Goal: Transaction & Acquisition: Book appointment/travel/reservation

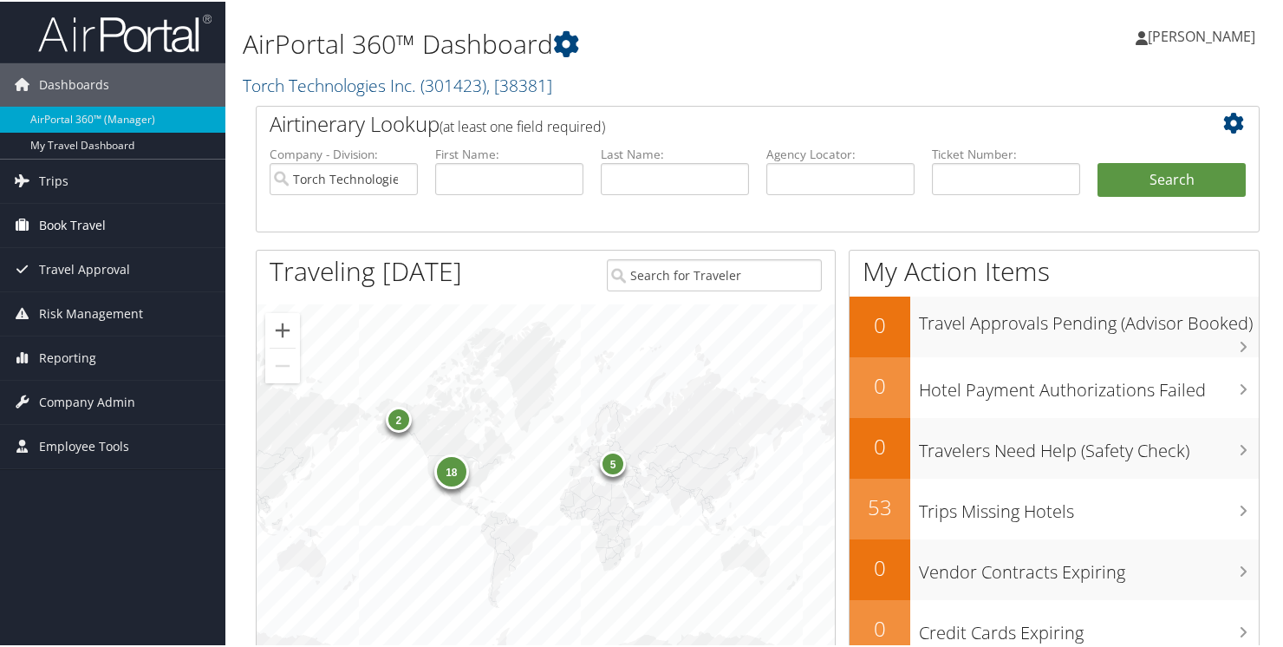
click at [55, 220] on span "Book Travel" at bounding box center [72, 223] width 67 height 43
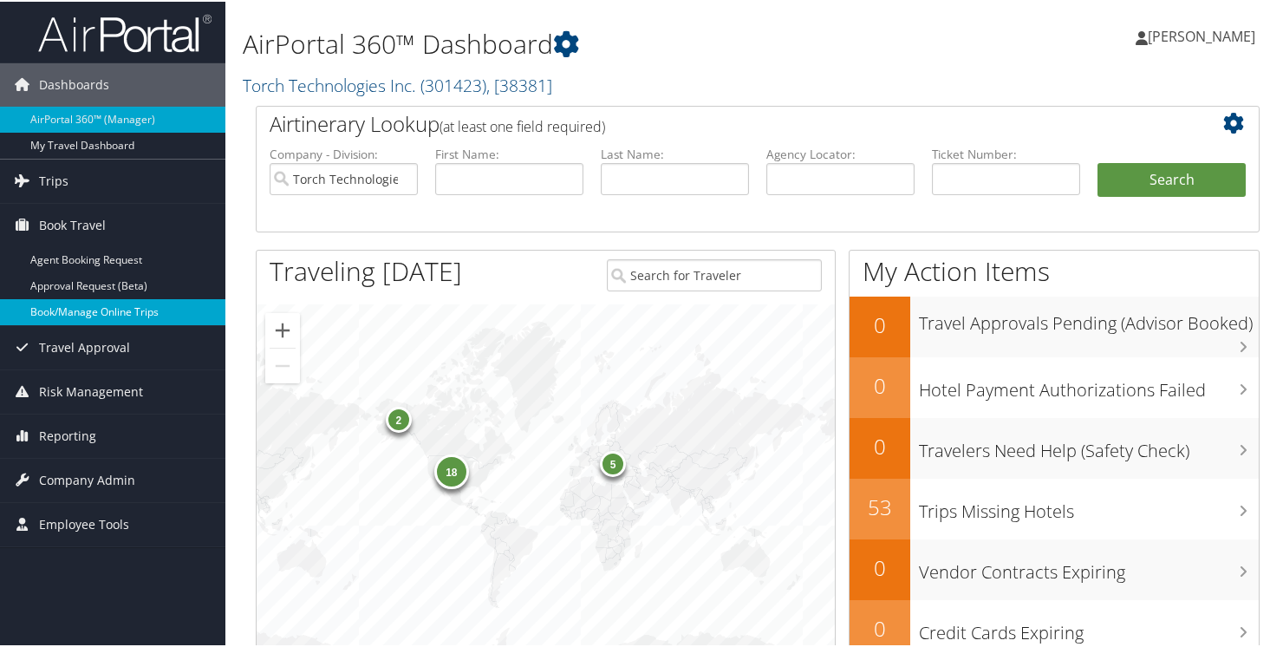
click at [62, 307] on link "Book/Manage Online Trips" at bounding box center [112, 310] width 225 height 26
